Goal: Check status: Check status

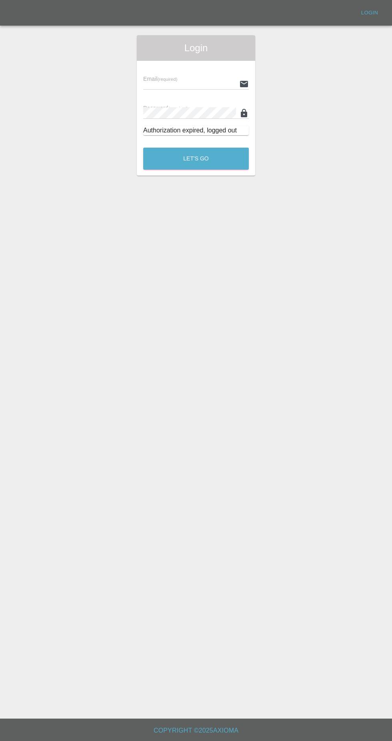
click at [210, 83] on input "text" at bounding box center [189, 84] width 93 height 12
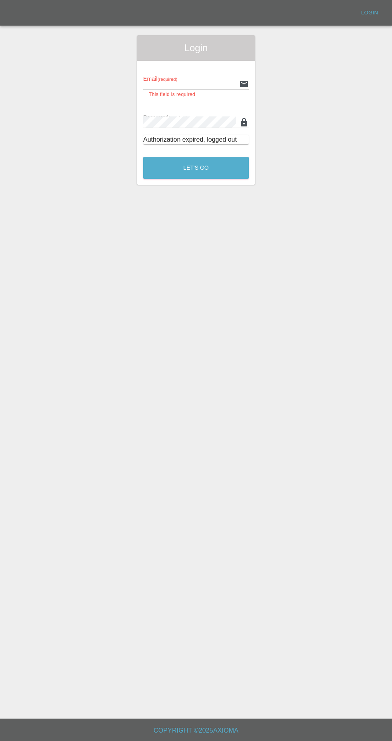
type input "[EMAIL_ADDRESS][DOMAIN_NAME]"
click at [143, 157] on button "Let's Go" at bounding box center [196, 168] width 106 height 22
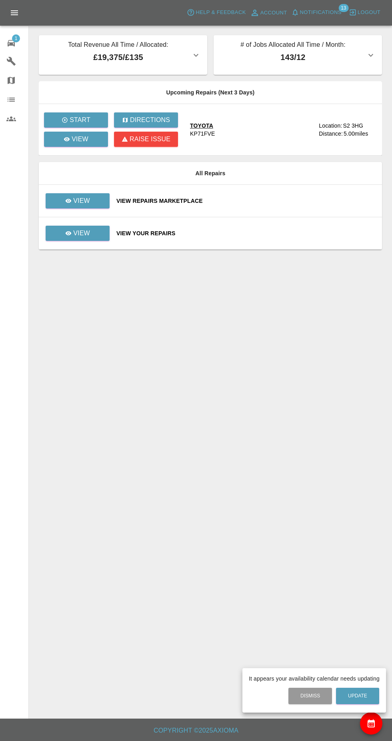
click at [91, 156] on div at bounding box center [196, 370] width 392 height 741
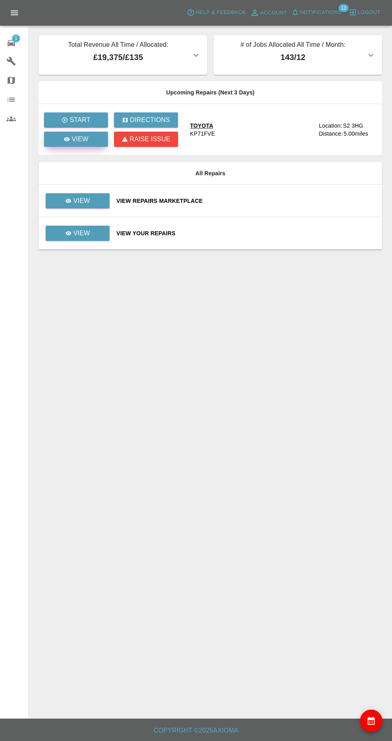
click at [83, 144] on p "View" at bounding box center [80, 140] width 17 height 10
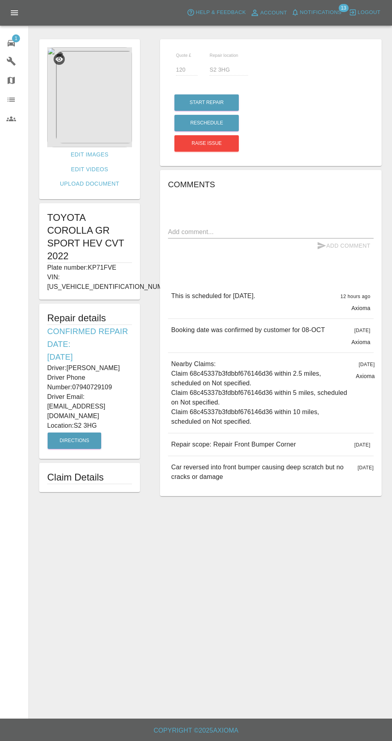
click at [106, 120] on img at bounding box center [89, 97] width 85 height 100
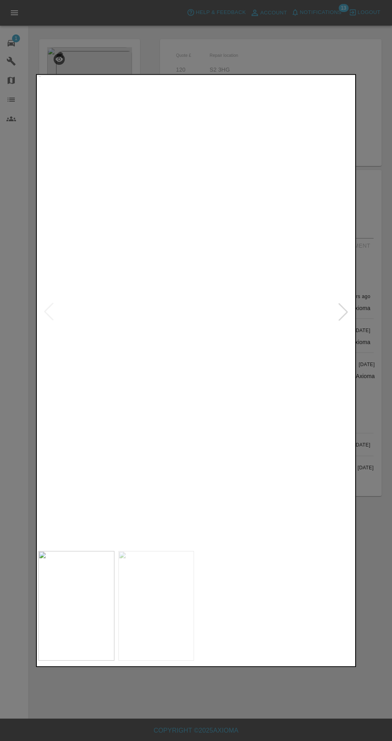
click at [173, 599] on img at bounding box center [156, 606] width 76 height 110
click at [271, 47] on div at bounding box center [196, 370] width 392 height 741
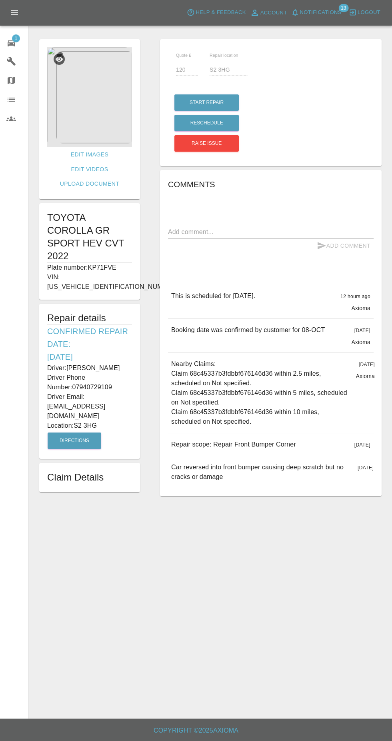
click at [90, 110] on img at bounding box center [89, 97] width 85 height 100
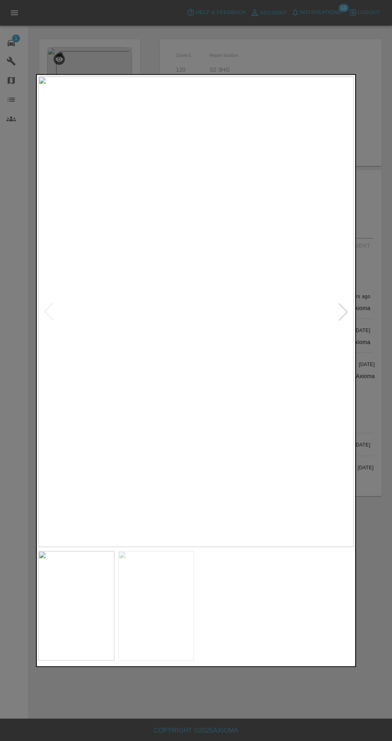
click at [246, 708] on div at bounding box center [196, 370] width 392 height 741
